Goal: Navigation & Orientation: Find specific page/section

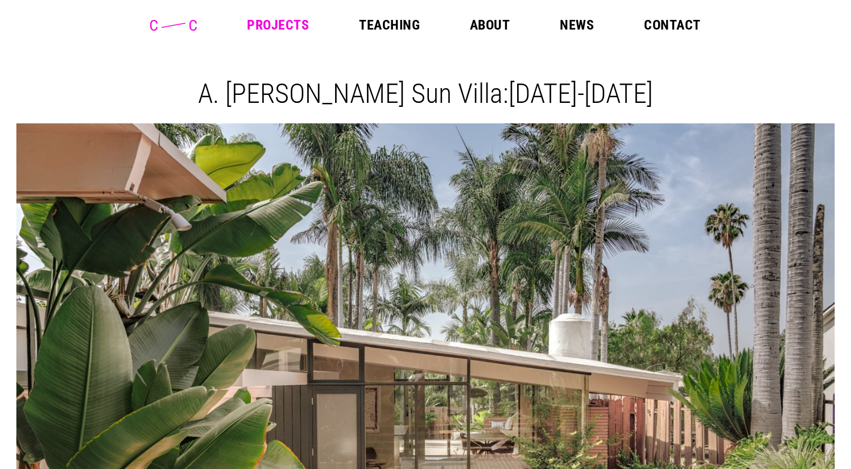
click at [270, 26] on link "Projects" at bounding box center [278, 25] width 62 height 14
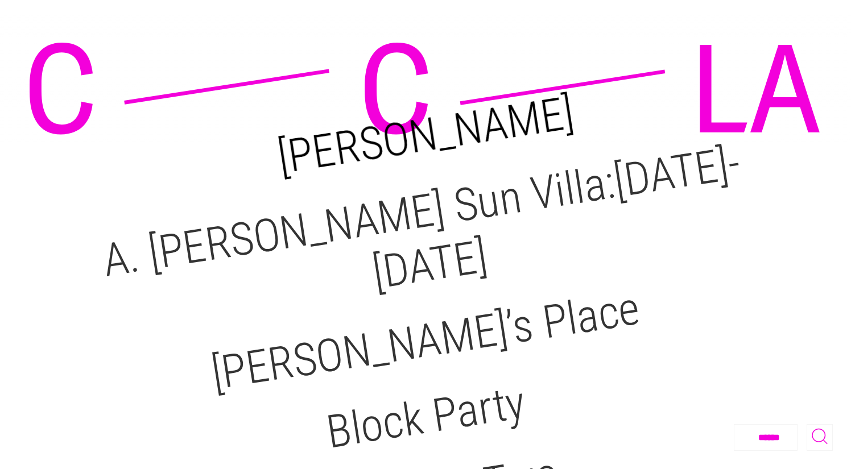
scroll to position [100, 0]
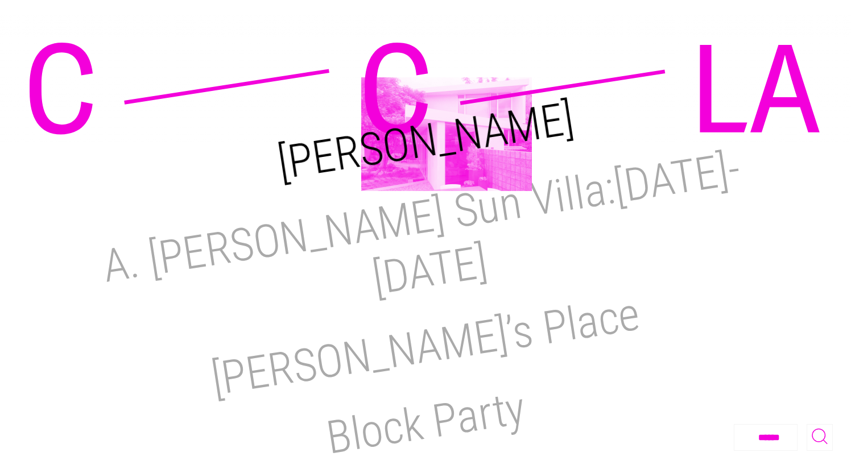
click at [446, 134] on h2 "[PERSON_NAME]" at bounding box center [425, 141] width 303 height 98
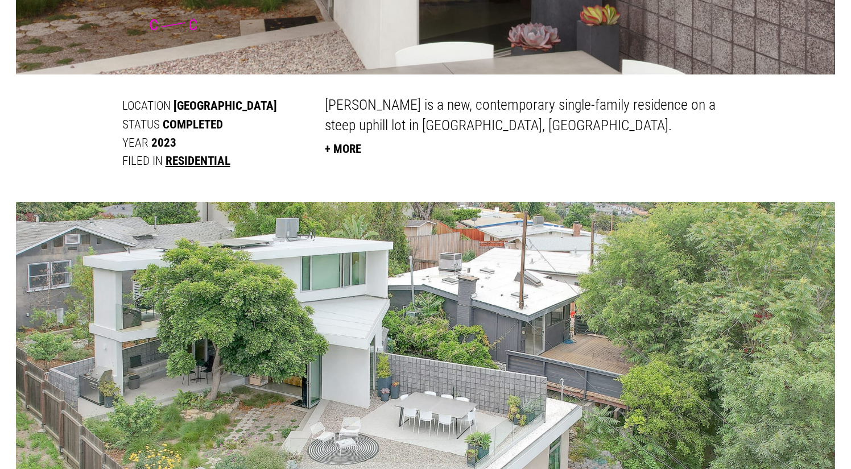
scroll to position [594, 0]
click at [361, 146] on button "+ More" at bounding box center [343, 149] width 36 height 25
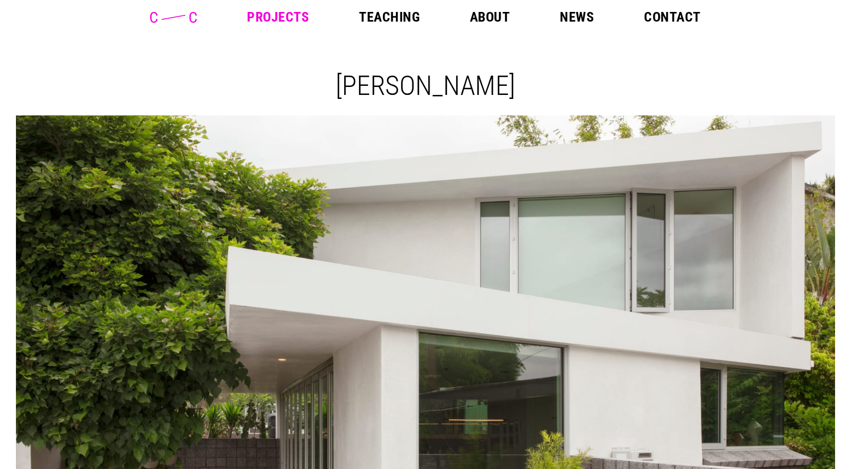
scroll to position [7, 0]
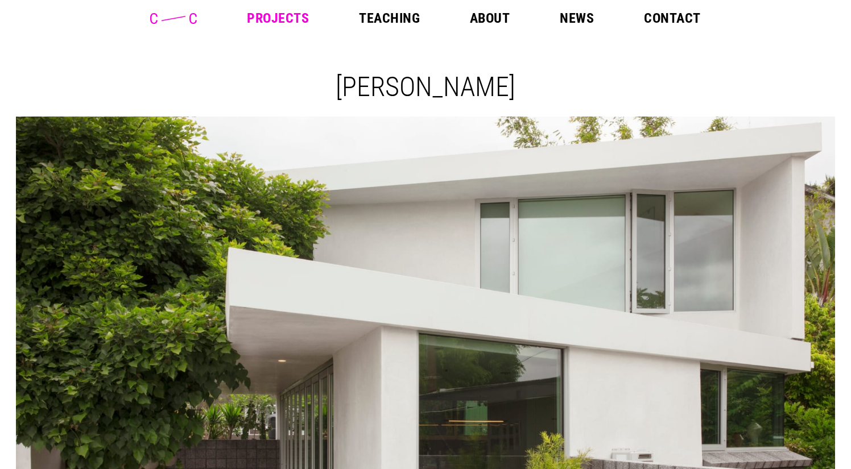
click at [286, 23] on link "Projects" at bounding box center [278, 18] width 62 height 14
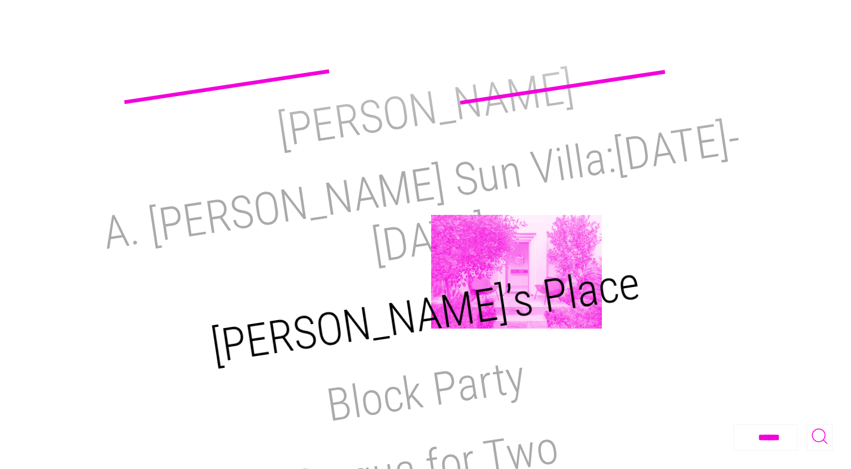
scroll to position [133, 0]
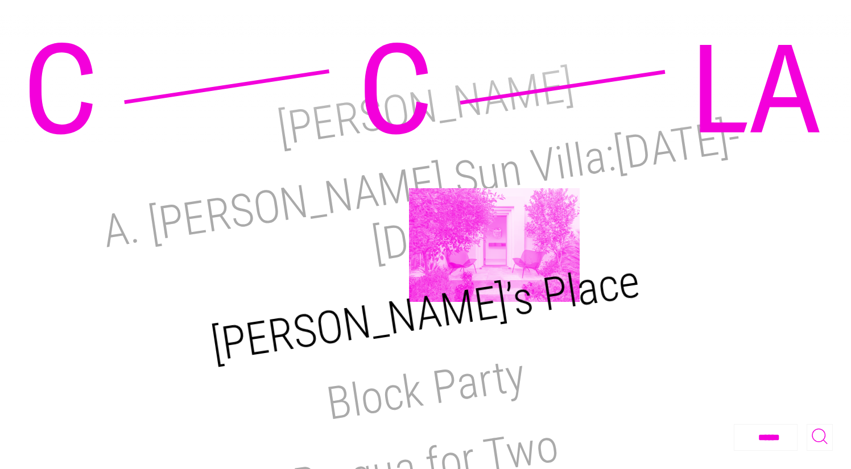
click at [494, 255] on h2 "[PERSON_NAME]’s Place" at bounding box center [426, 314] width 436 height 118
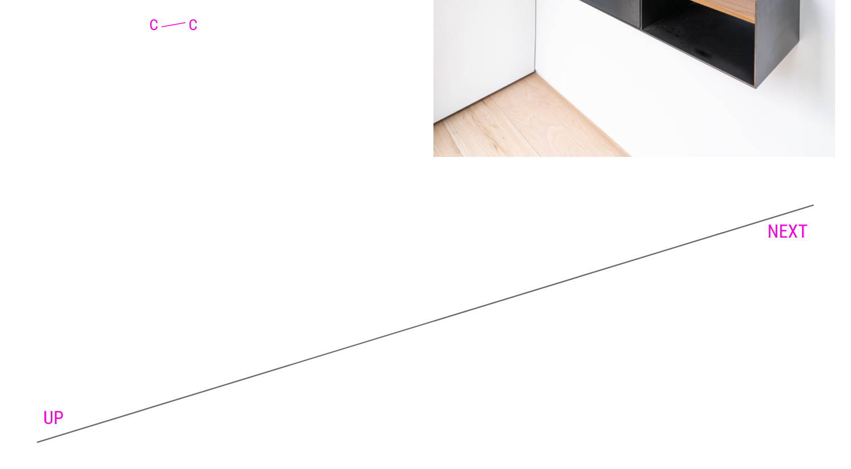
scroll to position [6830, 0]
click at [788, 221] on link "NEXT" at bounding box center [787, 232] width 40 height 22
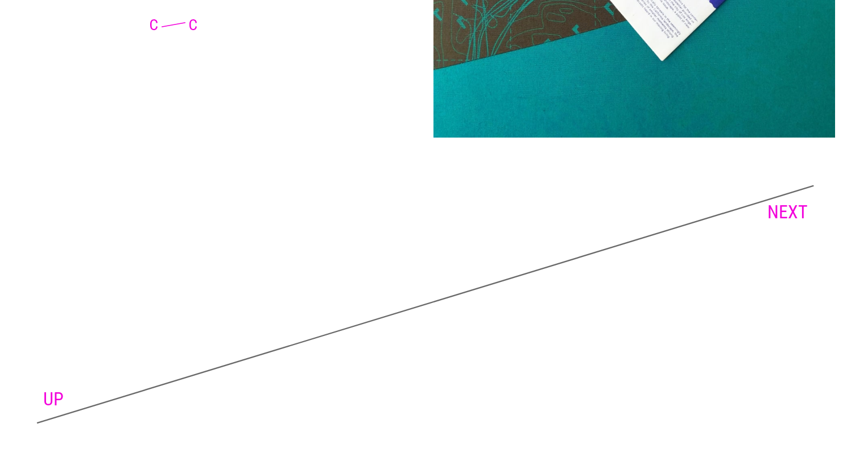
scroll to position [2586, 0]
click at [774, 202] on link "NEXT" at bounding box center [787, 213] width 40 height 22
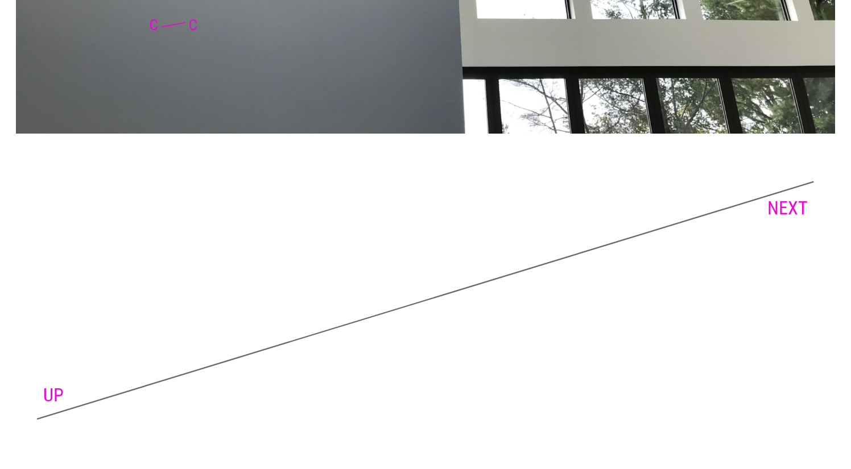
scroll to position [4532, 0]
click at [790, 205] on link "NEXT" at bounding box center [787, 209] width 40 height 22
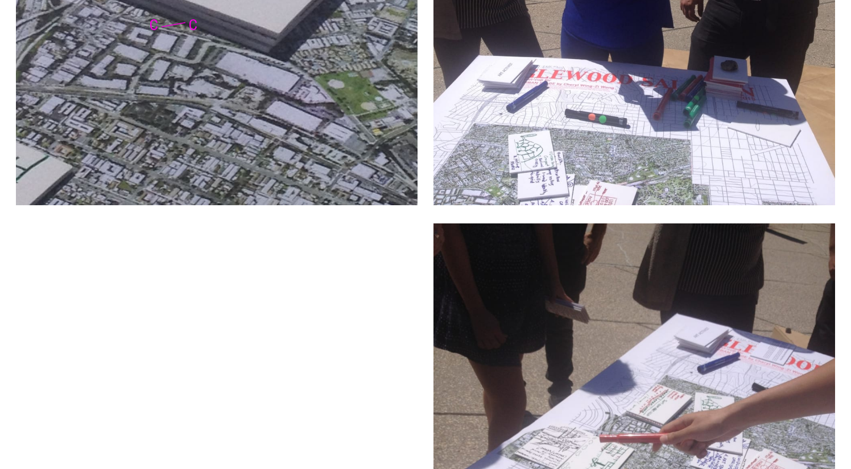
scroll to position [2609, 0]
